Goal: Task Accomplishment & Management: Use online tool/utility

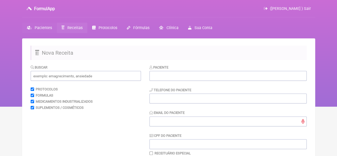
click at [44, 27] on span "Pacientes" at bounding box center [43, 28] width 17 height 5
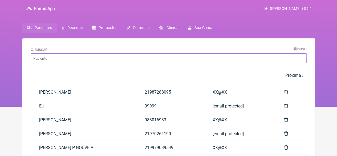
click at [62, 58] on input "Buscar" at bounding box center [169, 58] width 276 height 10
paste input "[PERSON_NAME]"
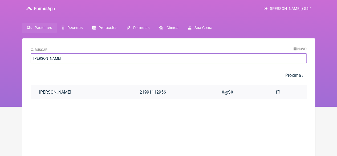
type input "[PERSON_NAME]"
click at [84, 96] on link "[PERSON_NAME]" at bounding box center [81, 92] width 100 height 14
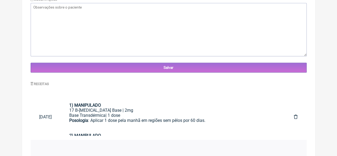
scroll to position [234, 0]
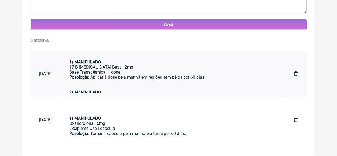
click at [101, 80] on div "Posologia : Aplicar 1 dose pela manhã em regiões sem pêlos por 60 dias." at bounding box center [172, 82] width 207 height 15
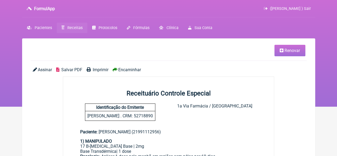
click at [295, 52] on span "Renovar" at bounding box center [291, 50] width 15 height 5
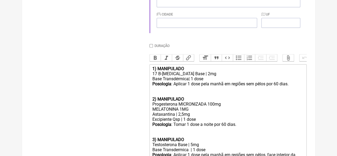
scroll to position [240, 0]
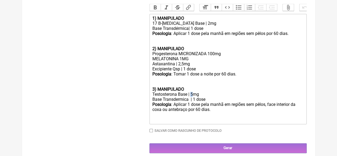
drag, startPoint x: 191, startPoint y: 99, endPoint x: 194, endPoint y: 100, distance: 3.0
click at [194, 97] on div "Testosterona Base | 5mg" at bounding box center [227, 94] width 151 height 5
type trix-editor "<div><strong>1) MANIPULADO</strong></div><div>17 B-Estradiol Base | 2mg</div><d…"
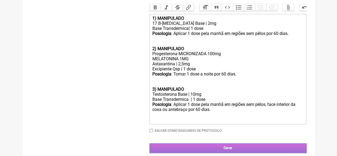
click at [202, 151] on input "Gerar" at bounding box center [227, 148] width 157 height 10
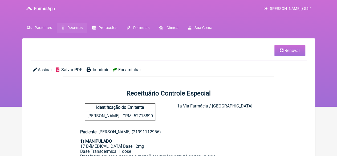
click at [100, 70] on span "Imprimir" at bounding box center [101, 69] width 16 height 5
